Goal: Task Accomplishment & Management: Manage account settings

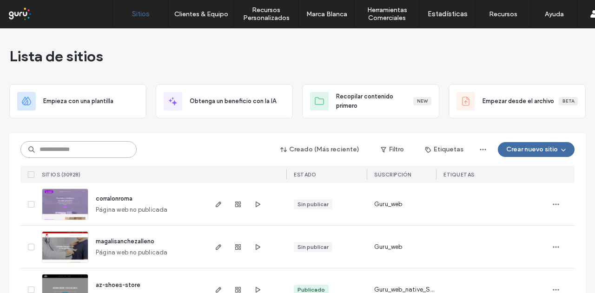
click at [78, 155] on input at bounding box center [78, 149] width 116 height 17
paste input "**********"
type input "**********"
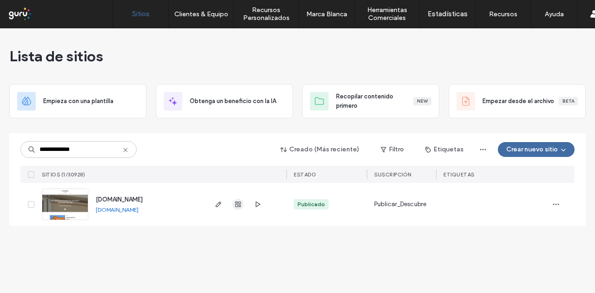
click at [241, 207] on icon "button" at bounding box center [237, 204] width 7 height 7
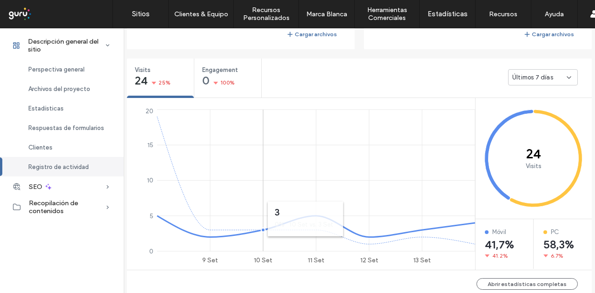
scroll to position [139, 0]
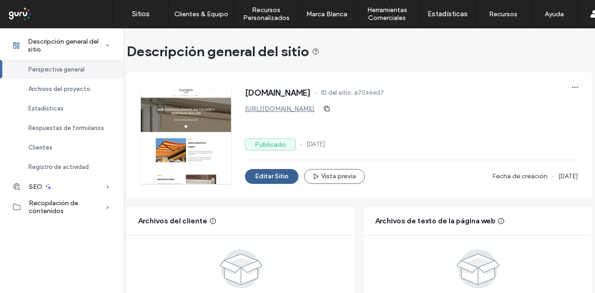
click at [265, 176] on button "Editar Sitio" at bounding box center [271, 176] width 53 height 15
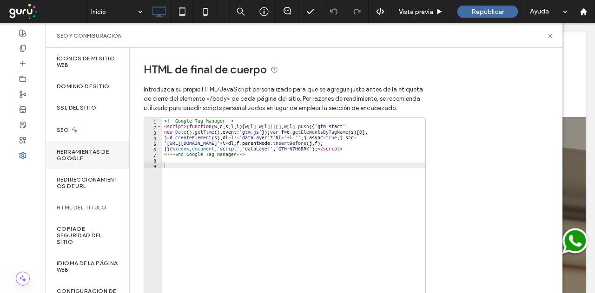
click at [80, 151] on label "Herramientas de Google" at bounding box center [87, 155] width 61 height 13
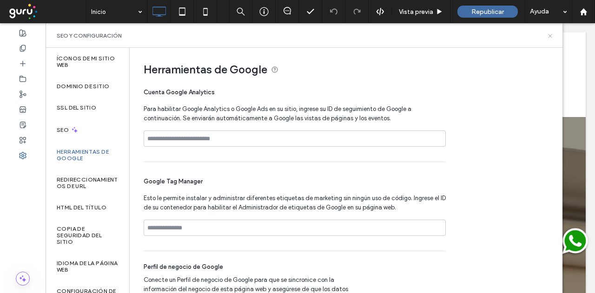
click at [552, 34] on icon at bounding box center [550, 36] width 7 height 7
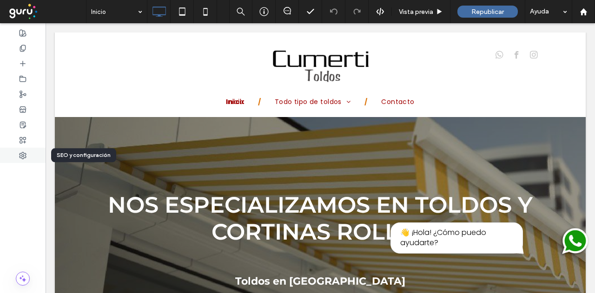
click at [26, 155] on div at bounding box center [23, 155] width 46 height 15
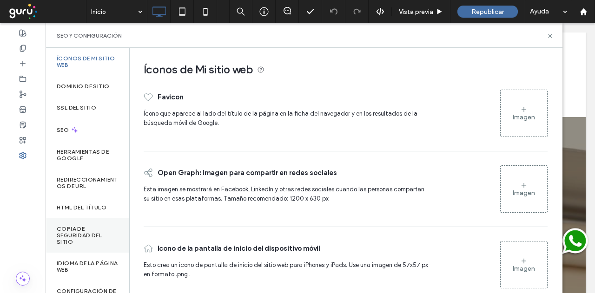
click at [71, 234] on label "Copia de seguridad del sitio" at bounding box center [87, 236] width 61 height 20
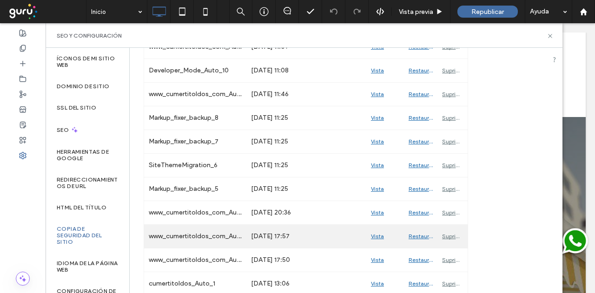
scroll to position [303, 0]
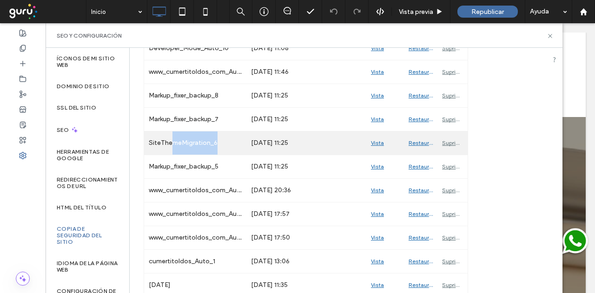
drag, startPoint x: 173, startPoint y: 143, endPoint x: 220, endPoint y: 139, distance: 47.1
click at [220, 139] on div "SiteThemeMigration_6" at bounding box center [195, 143] width 102 height 23
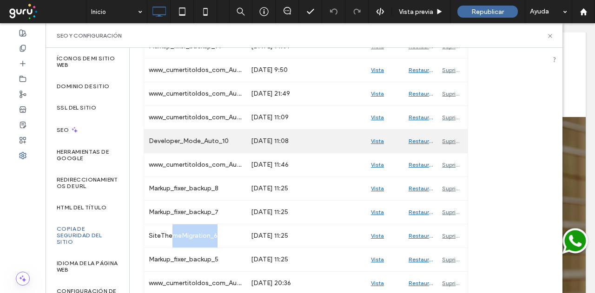
scroll to position [164, 0]
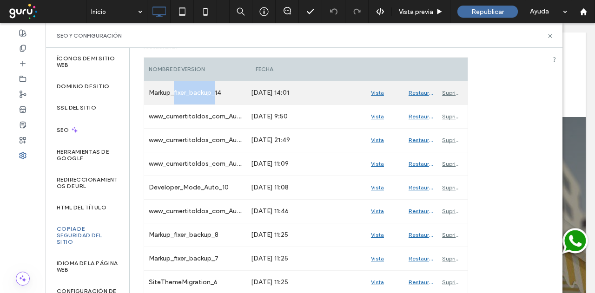
drag, startPoint x: 174, startPoint y: 94, endPoint x: 217, endPoint y: 94, distance: 42.3
click at [217, 94] on div "Markup_fixer_backup_14" at bounding box center [195, 92] width 102 height 23
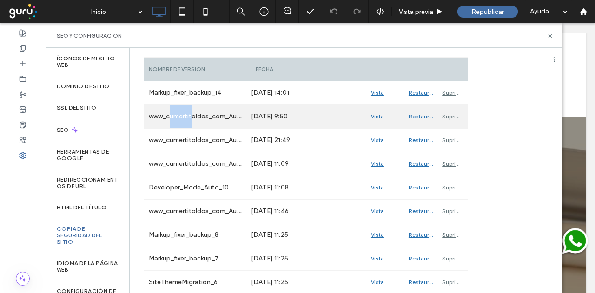
drag, startPoint x: 171, startPoint y: 118, endPoint x: 193, endPoint y: 116, distance: 22.8
click at [193, 116] on div "www_cumertitoldos_com_Auto_13" at bounding box center [195, 116] width 102 height 23
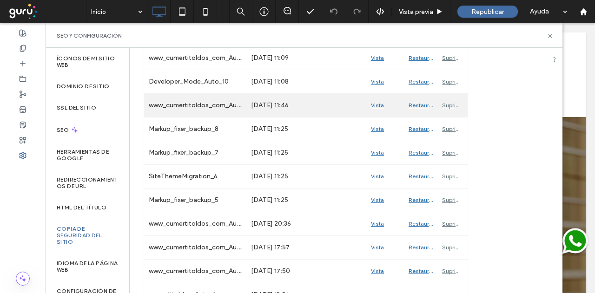
scroll to position [303, 0]
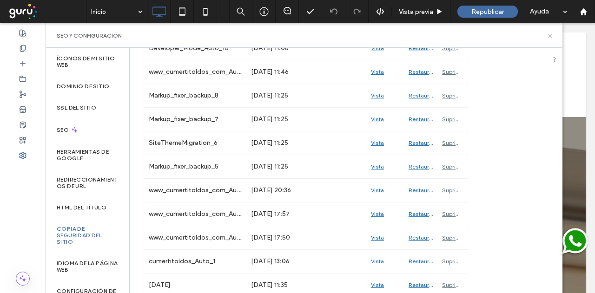
click at [547, 37] on icon at bounding box center [550, 36] width 7 height 7
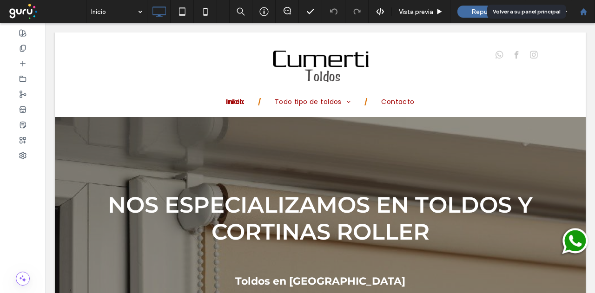
click at [587, 10] on div at bounding box center [583, 12] width 22 height 8
